Goal: Information Seeking & Learning: Learn about a topic

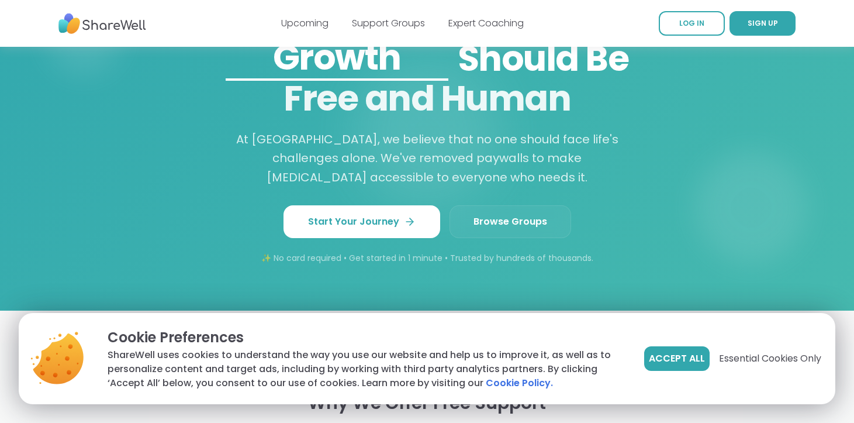
scroll to position [999, 0]
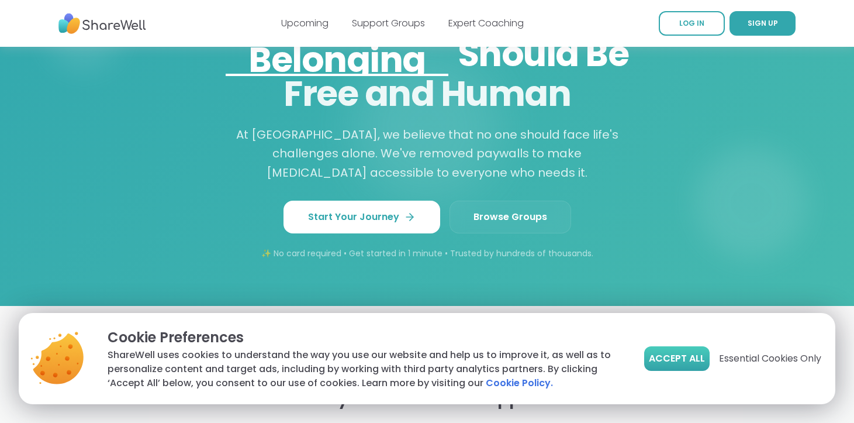
click at [666, 355] on span "Accept All" at bounding box center [677, 358] width 56 height 14
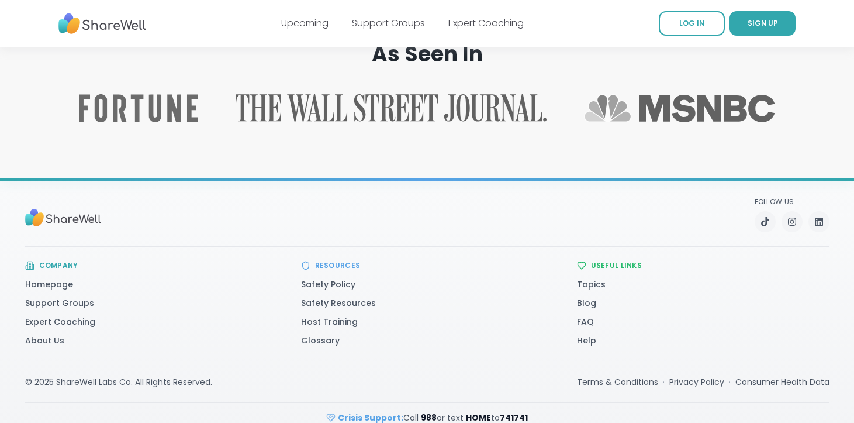
scroll to position [1907, 0]
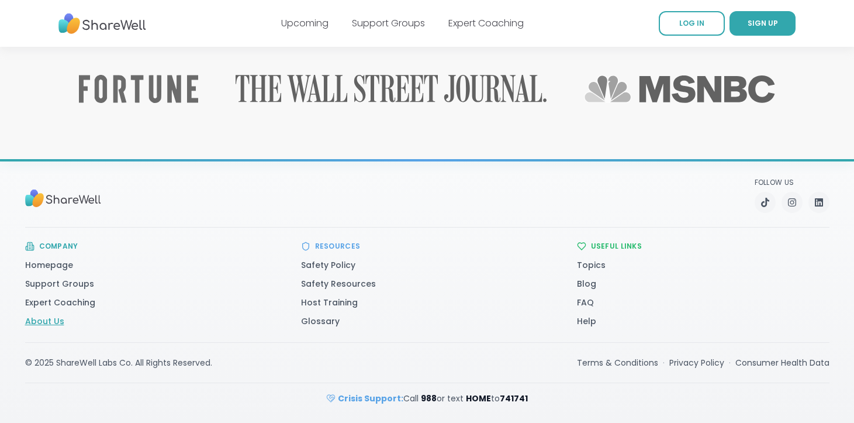
click at [40, 325] on link "About Us" at bounding box center [44, 321] width 39 height 12
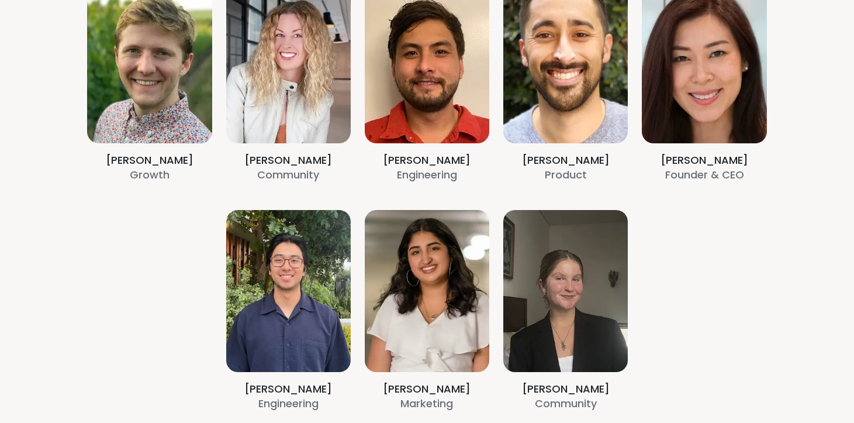
scroll to position [388, 0]
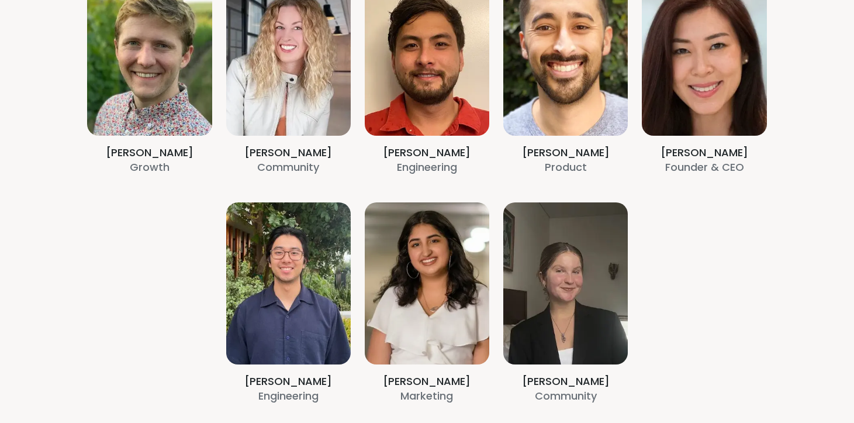
click at [108, 59] on section "[PERSON_NAME] Growth [PERSON_NAME] Community [PERSON_NAME] Engineering [PERSON_…" at bounding box center [427, 188] width 842 height 579
click at [136, 170] on section "[PERSON_NAME] Growth [PERSON_NAME] Community [PERSON_NAME] Engineering [PERSON_…" at bounding box center [427, 188] width 842 height 579
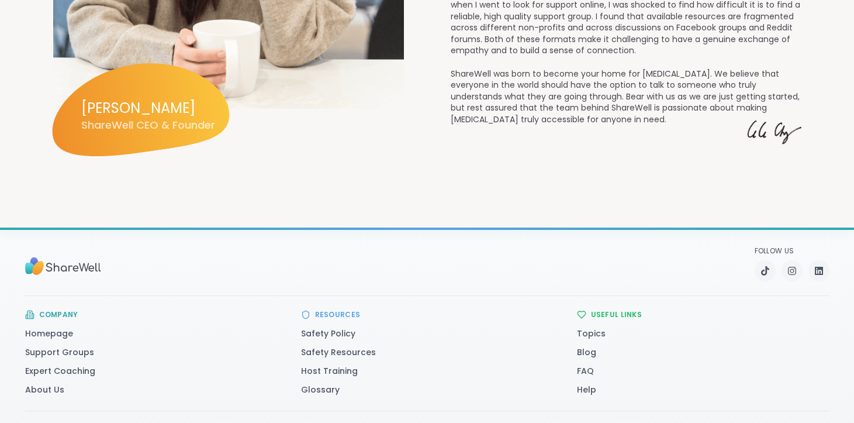
scroll to position [1683, 0]
